Goal: Task Accomplishment & Management: Manage account settings

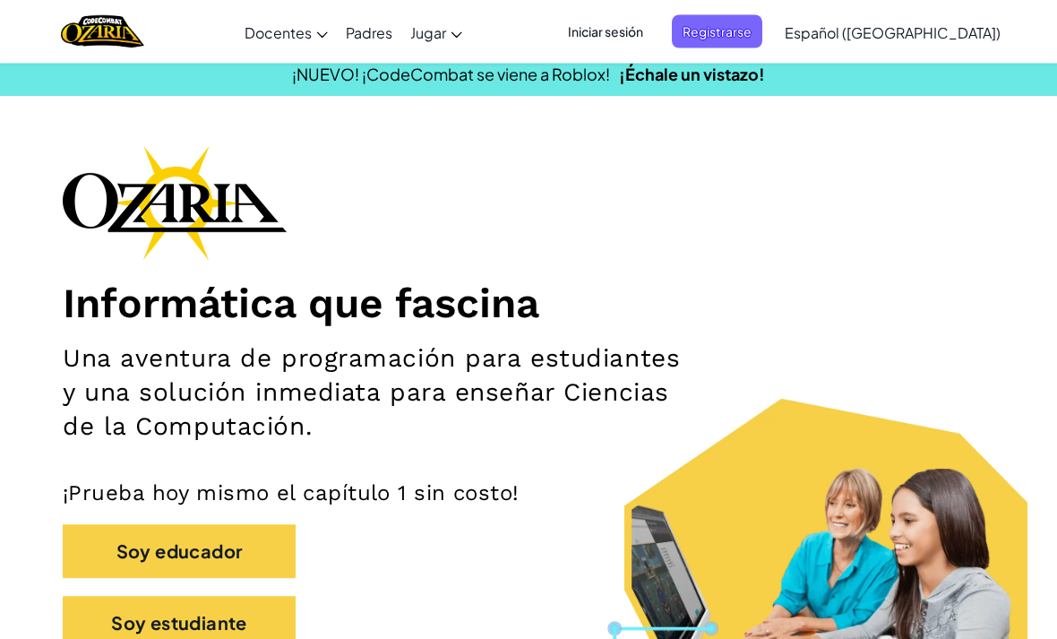
scroll to position [10, 0]
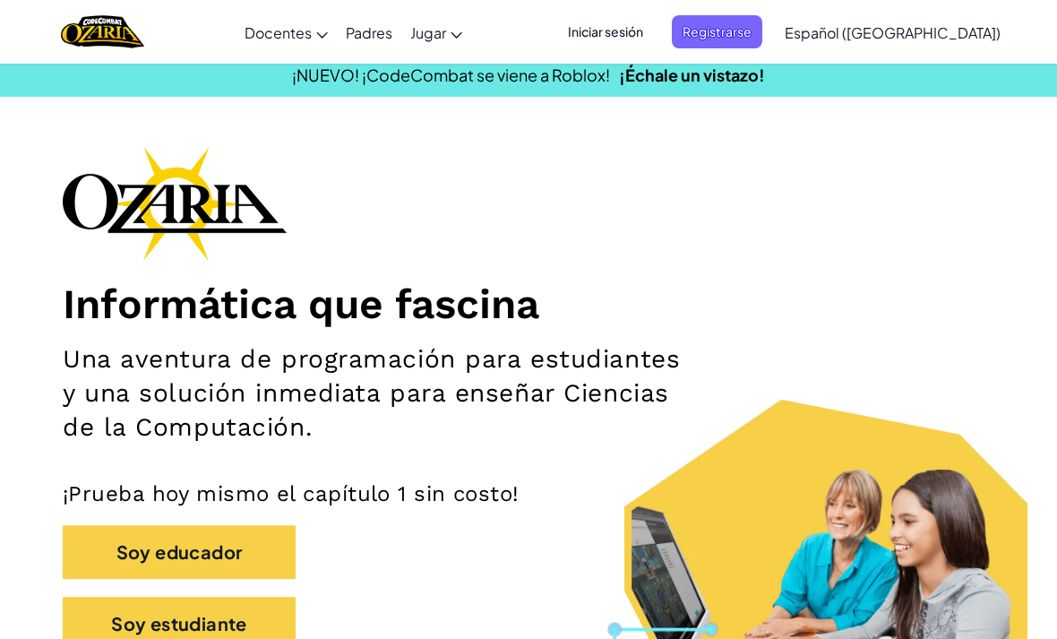
click at [758, 22] on span "Registrarse" at bounding box center [717, 31] width 91 height 33
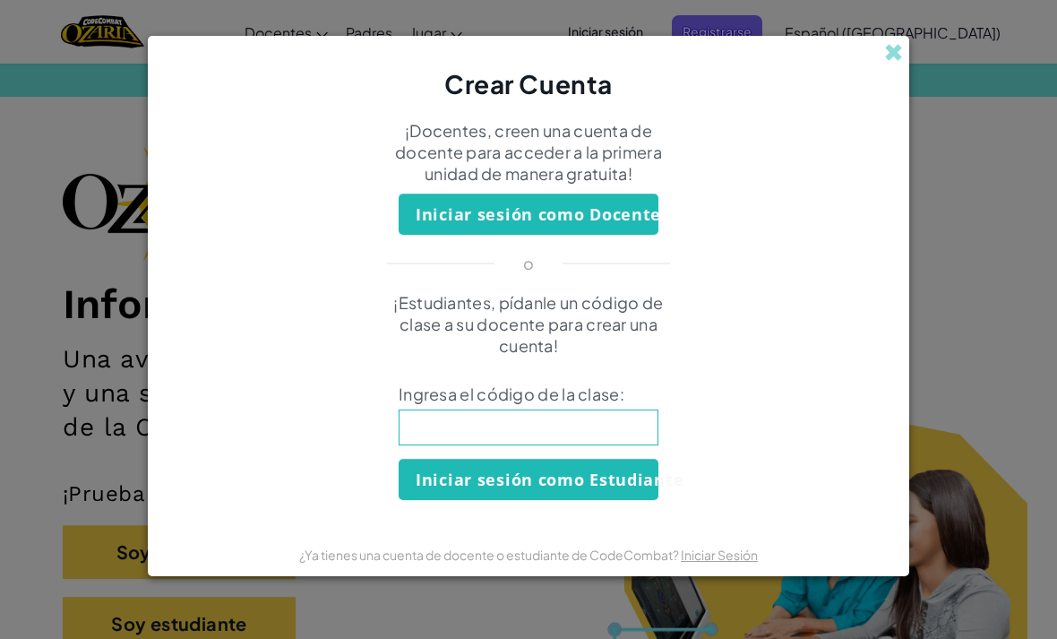
click at [900, 62] on span at bounding box center [893, 52] width 19 height 19
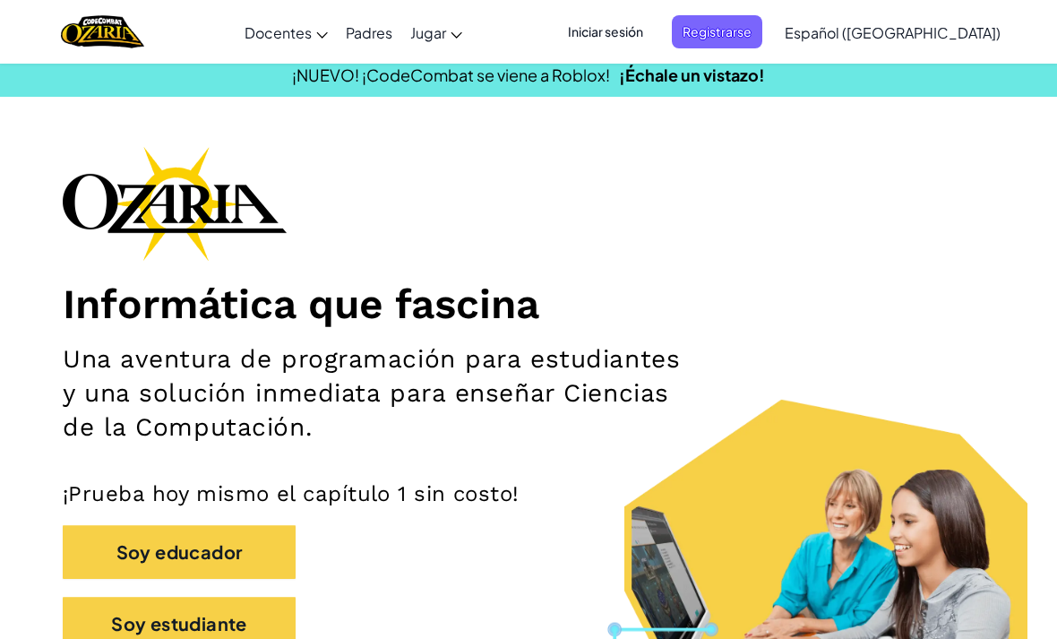
click at [641, 24] on span "Iniciar sesión" at bounding box center [605, 31] width 97 height 33
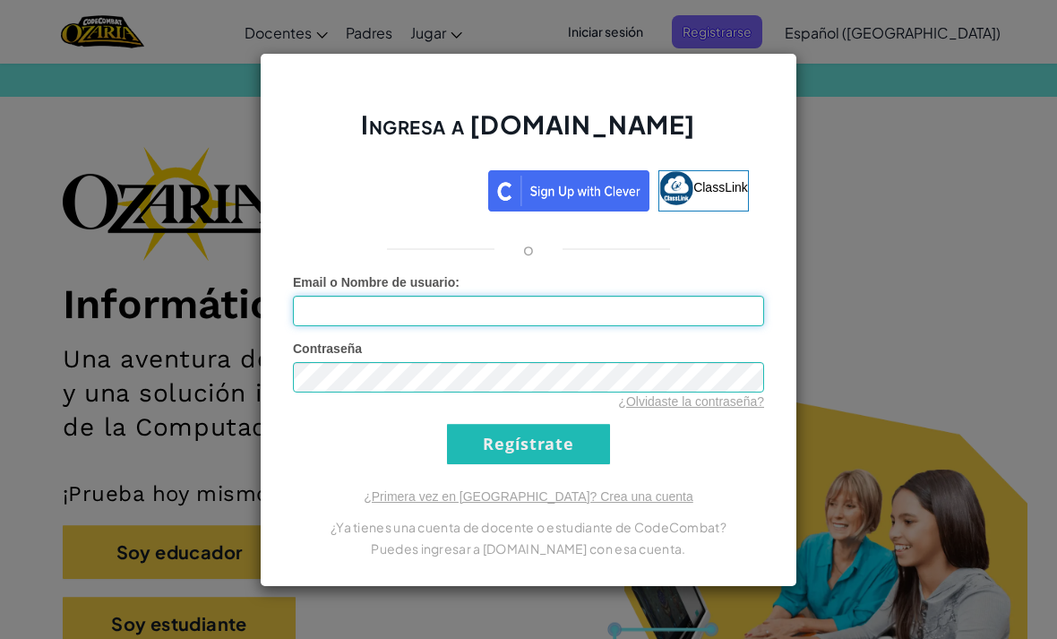
click at [646, 326] on input "Email o Nombre de usuario :" at bounding box center [528, 311] width 471 height 30
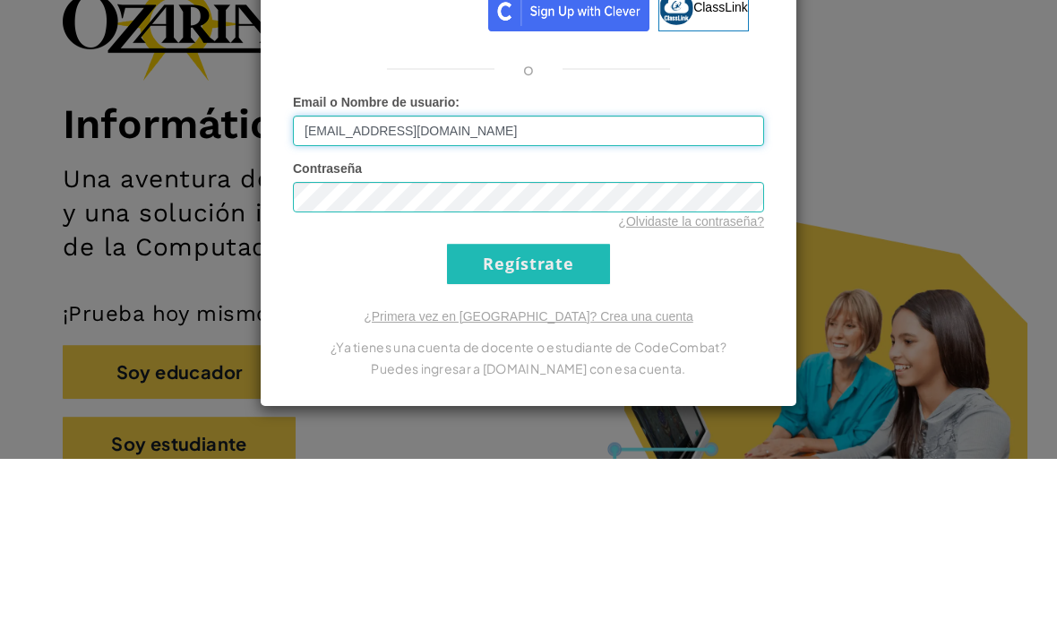
type input "[EMAIL_ADDRESS][DOMAIN_NAME]"
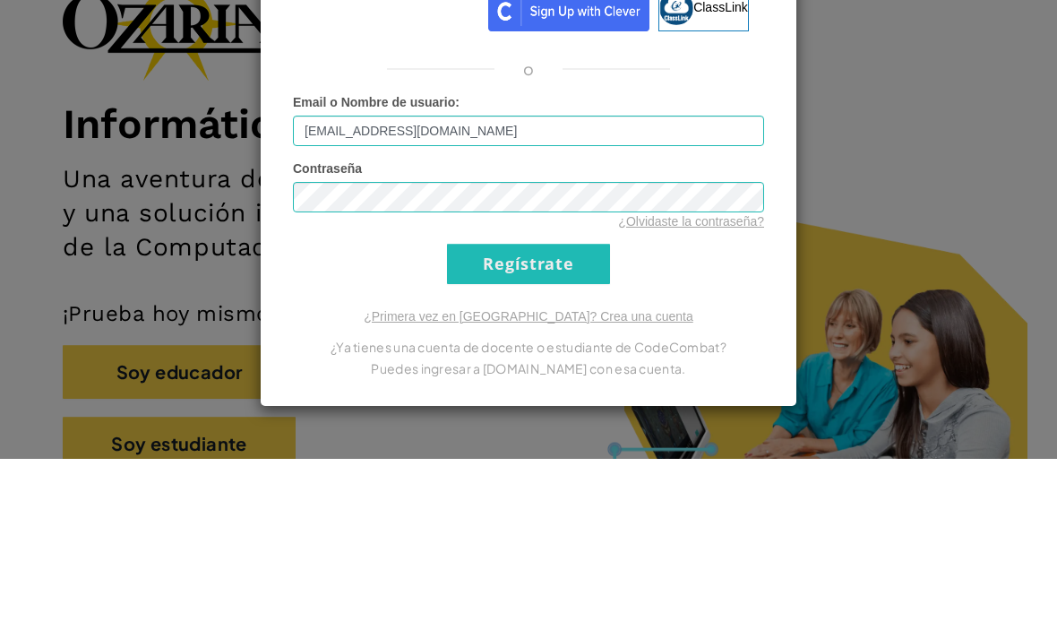
click at [358, 341] on span "Contraseña" at bounding box center [327, 348] width 69 height 14
click at [575, 424] on input "Regístrate" at bounding box center [528, 444] width 163 height 40
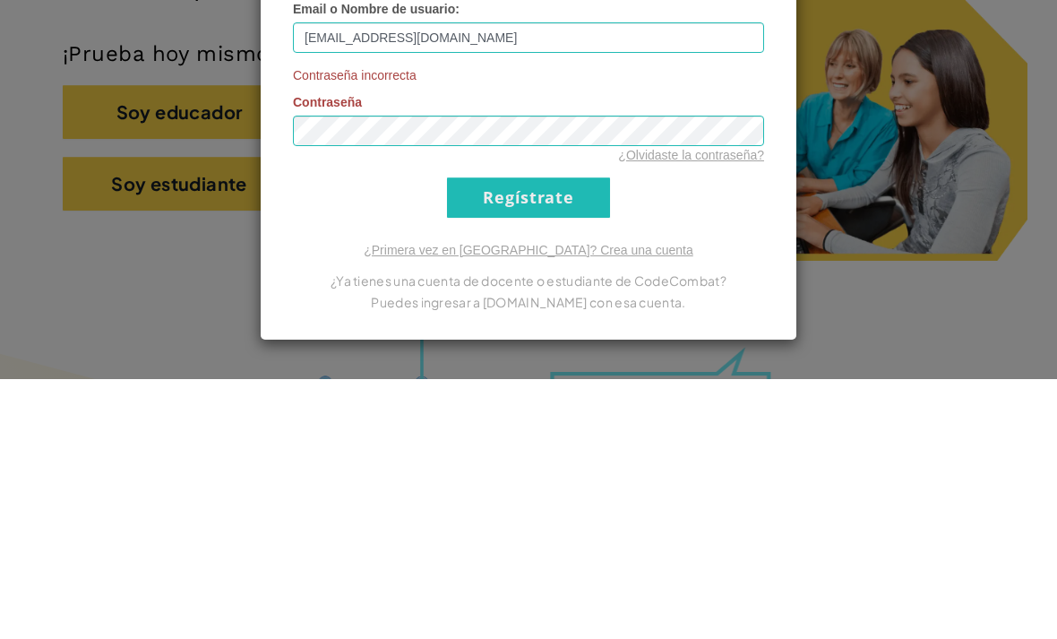
click at [509, 437] on input "Regístrate" at bounding box center [528, 457] width 163 height 40
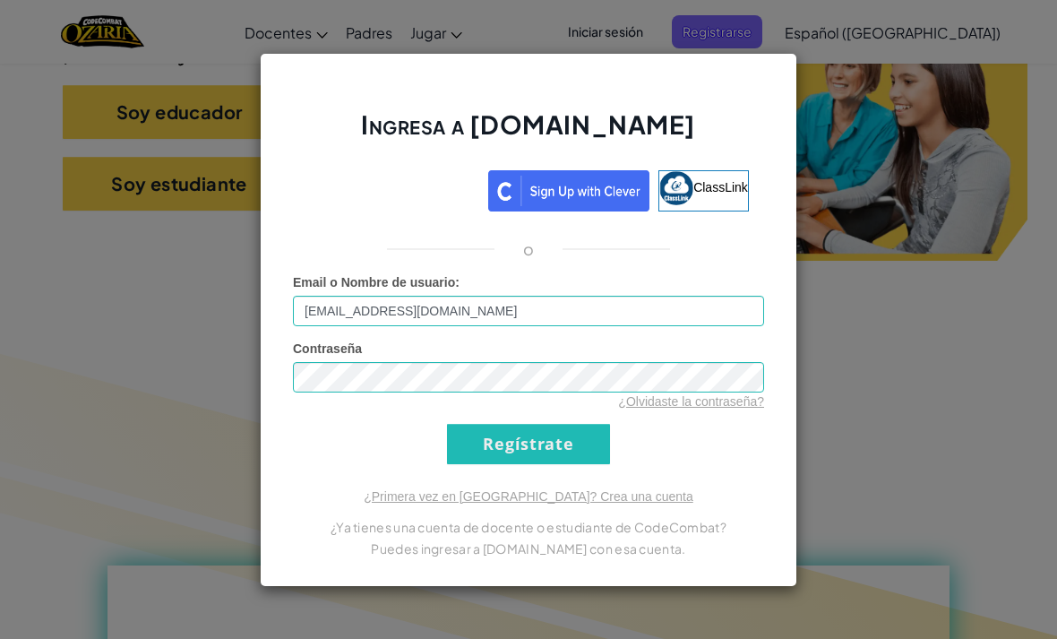
click at [560, 464] on input "Regístrate" at bounding box center [528, 444] width 163 height 40
